Goal: Navigation & Orientation: Find specific page/section

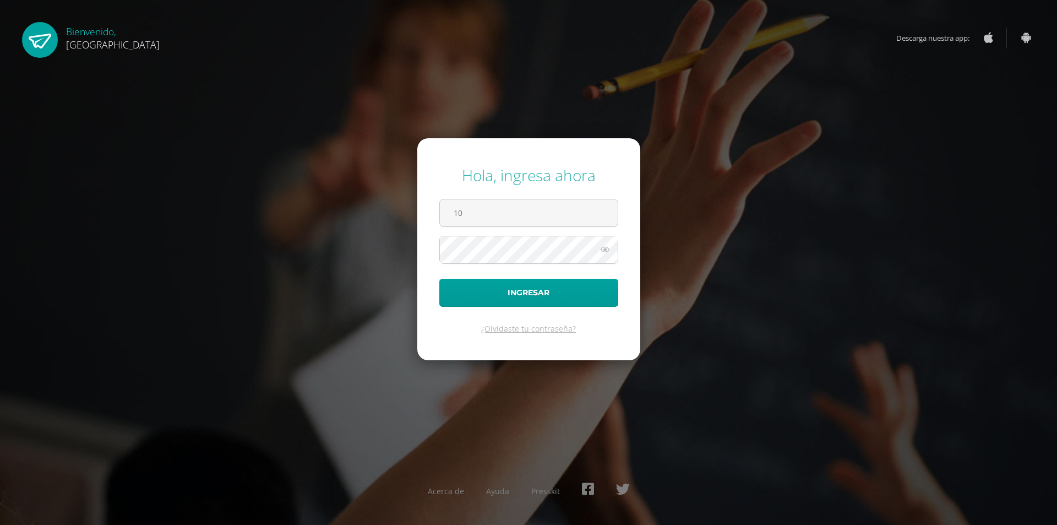
type input "1"
type input "2019324@colegiobelga.edu.gt"
click at [439, 279] on button "Ingresar" at bounding box center [528, 293] width 179 height 28
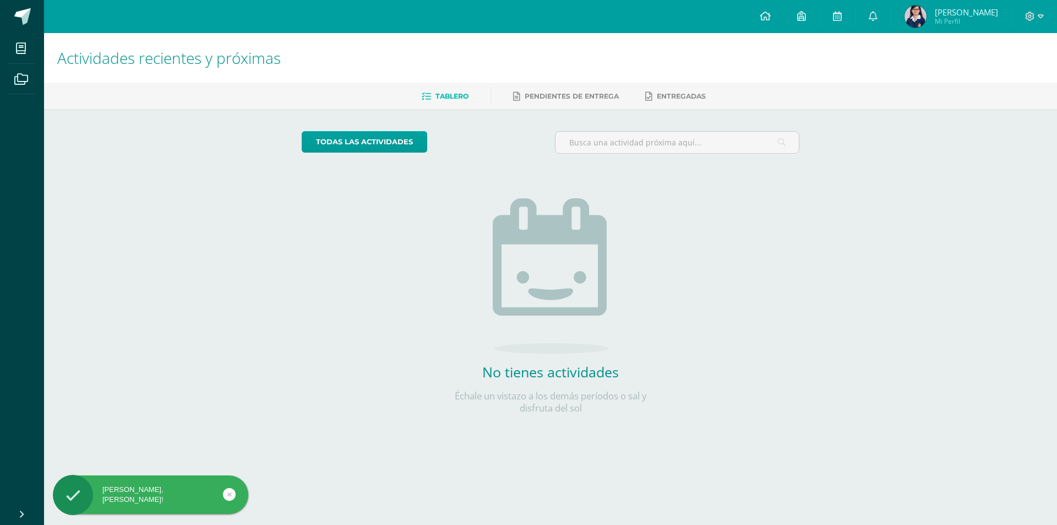
click at [920, 15] on img at bounding box center [916, 17] width 22 height 22
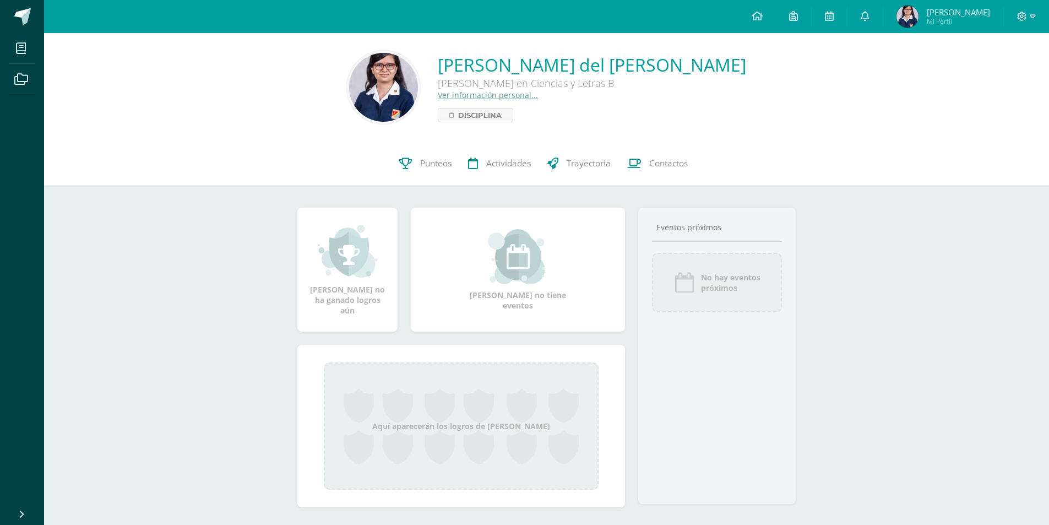
drag, startPoint x: 368, startPoint y: 81, endPoint x: 305, endPoint y: 75, distance: 63.6
click at [305, 75] on div "[PERSON_NAME] del [PERSON_NAME] [PERSON_NAME] en Ciencias y Letras B Ver inform…" at bounding box center [546, 87] width 987 height 73
